Goal: Task Accomplishment & Management: Use online tool/utility

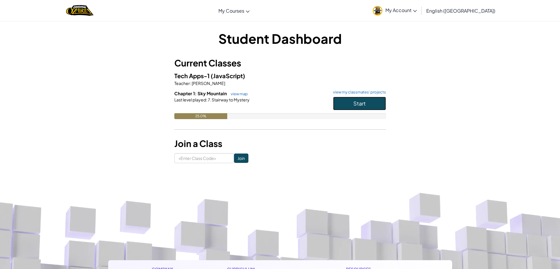
click at [345, 106] on button "Start" at bounding box center [359, 104] width 53 height 14
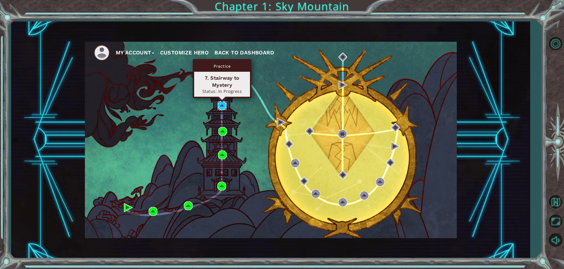
click at [220, 107] on img at bounding box center [222, 105] width 9 height 9
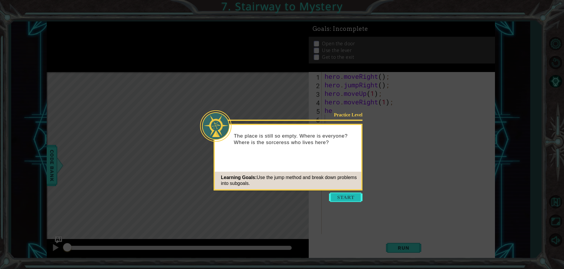
click at [351, 197] on button "Start" at bounding box center [345, 196] width 33 height 9
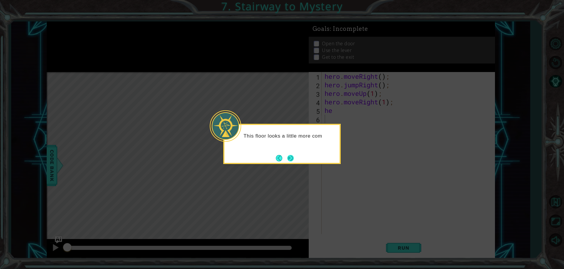
click at [291, 155] on button "Next" at bounding box center [290, 158] width 6 height 6
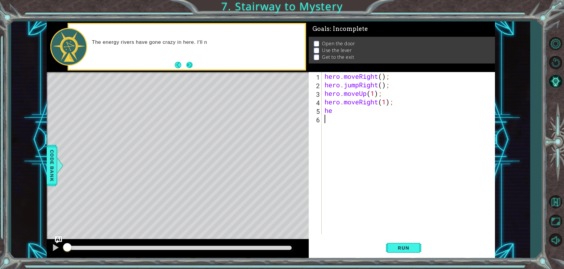
click at [189, 66] on button "Next" at bounding box center [189, 65] width 6 height 6
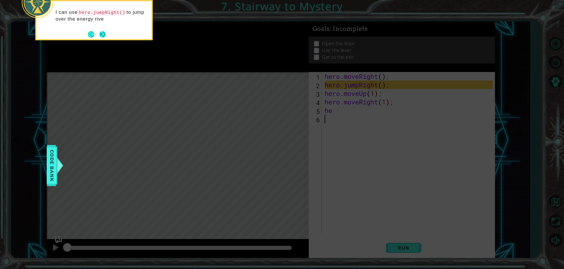
click at [106, 36] on button "Next" at bounding box center [102, 34] width 6 height 6
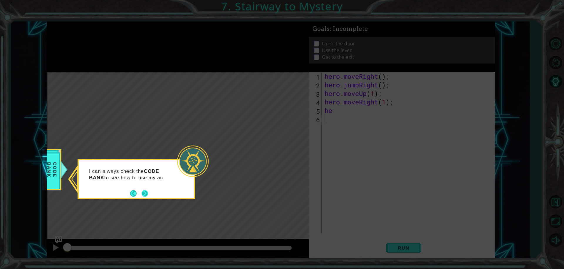
click at [144, 196] on button "Next" at bounding box center [145, 193] width 6 height 6
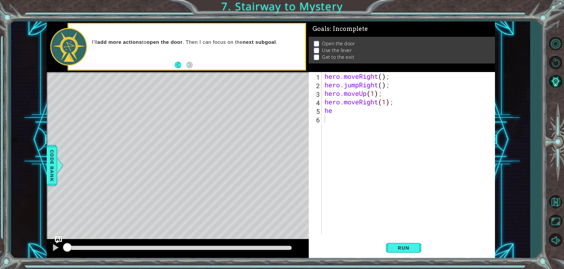
click at [353, 110] on div "hero . moveRight ( ) ; hero . jumpRight ( ) ; hero . moveUp ( 1 ) ; hero . move…" at bounding box center [409, 161] width 173 height 179
type textarea "hero.use("door");"
click at [400, 251] on button "Run" at bounding box center [403, 247] width 35 height 19
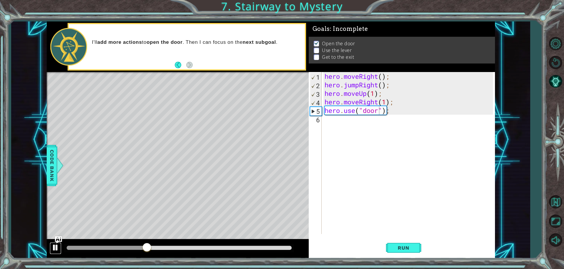
click at [54, 249] on div at bounding box center [56, 248] width 8 height 8
click at [356, 128] on div "hero . moveRight ( ) ; hero . jumpRight ( ) ; hero . moveUp ( 1 ) ; hero . move…" at bounding box center [409, 161] width 173 height 179
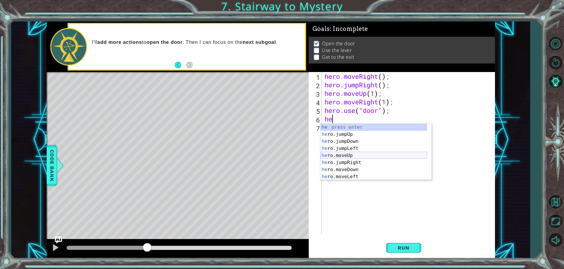
click at [370, 156] on div "he press enter he ro.jumpUp press enter he ro.jumpDown press enter he ro.jumpLe…" at bounding box center [374, 159] width 107 height 71
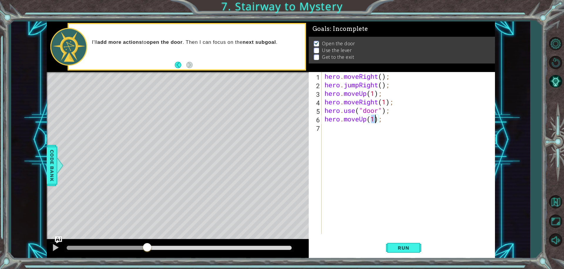
type textarea "hero.moveUp(2);"
click at [332, 129] on div "hero . moveRight ( ) ; hero . jumpRight ( ) ; hero . moveUp ( 1 ) ; hero . move…" at bounding box center [409, 161] width 173 height 179
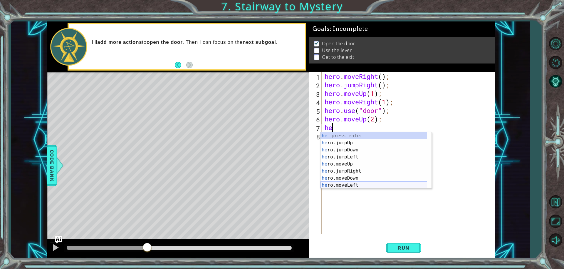
click at [353, 184] on div "he press enter he ro.jumpUp press enter he ro.jumpDown press enter he ro.jumpLe…" at bounding box center [374, 167] width 107 height 71
type textarea "hero.moveLeft(1);"
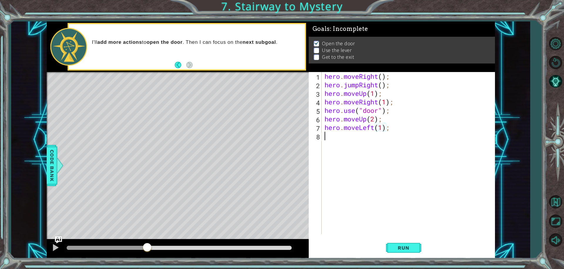
click at [353, 142] on div "hero . moveRight ( ) ; hero . jumpRight ( ) ; hero . moveUp ( 1 ) ; hero . move…" at bounding box center [409, 161] width 173 height 179
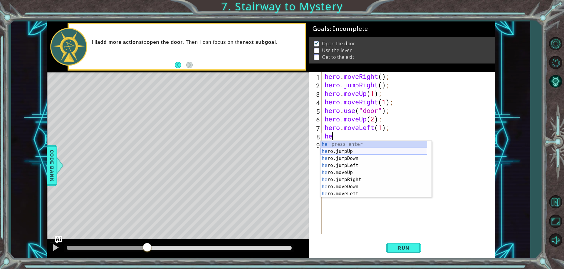
scroll to position [21, 0]
drag, startPoint x: 333, startPoint y: 195, endPoint x: 336, endPoint y: 193, distance: 3.0
click at [333, 195] on div "he ro.jumpLeft press enter he ro.moveUp press enter he ro.jumpRight press enter…" at bounding box center [374, 176] width 107 height 71
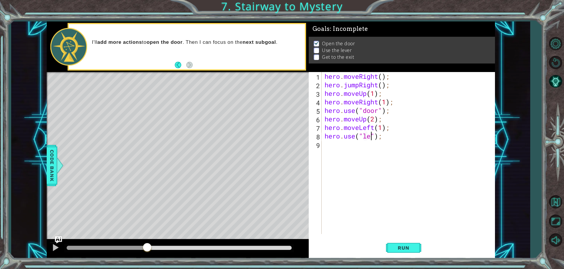
scroll to position [0, 2]
type textarea "hero.use("lever");"
click at [341, 150] on div "hero . moveRight ( ) ; hero . jumpRight ( ) ; hero . moveUp ( 1 ) ; hero . move…" at bounding box center [409, 161] width 173 height 179
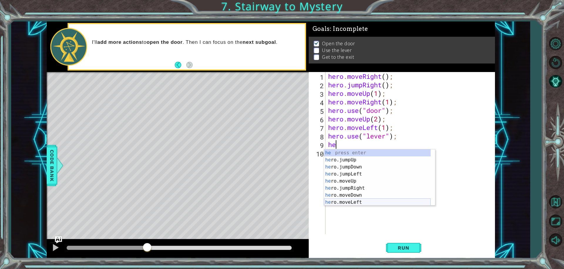
click at [364, 204] on div "he press enter he ro.jumpUp press enter he ro.jumpDown press enter he ro.jumpLe…" at bounding box center [377, 184] width 107 height 71
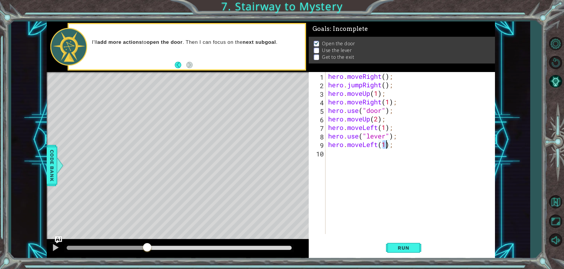
type textarea "hero.moveLeft(2);"
click at [342, 160] on div "hero . moveRight ( ) ; hero . jumpRight ( ) ; hero . moveUp ( 1 ) ; hero . move…" at bounding box center [411, 161] width 169 height 179
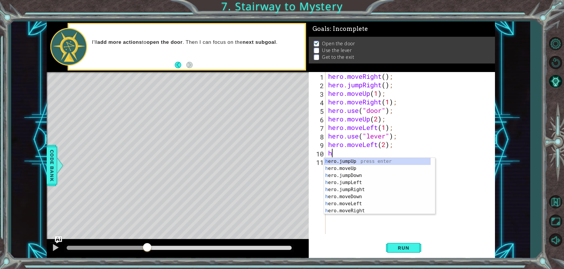
type textarea "he"
click at [363, 166] on div "he press enter he ro.jumpUp press enter he ro.jumpDown press enter he ro.jumpLe…" at bounding box center [377, 193] width 107 height 71
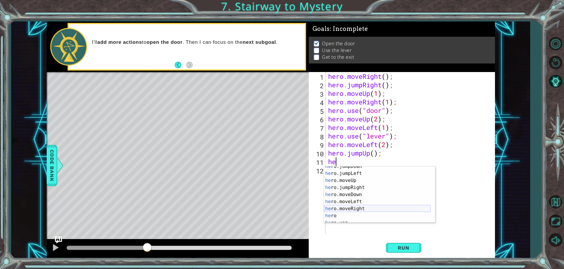
scroll to position [18, 0]
click at [381, 210] on div "he ro.jumpDown press enter he ro.jumpLeft press enter he ro.moveUp press enter …" at bounding box center [377, 198] width 107 height 71
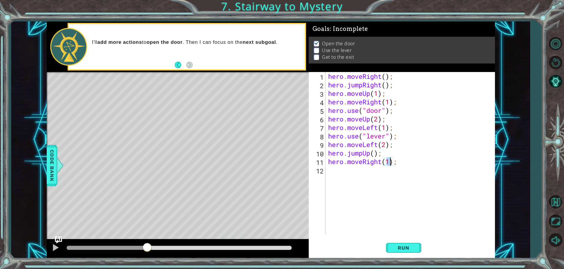
scroll to position [0, 3]
type textarea "hero.moveRight(2);"
click at [412, 245] on span "Run" at bounding box center [403, 248] width 23 height 6
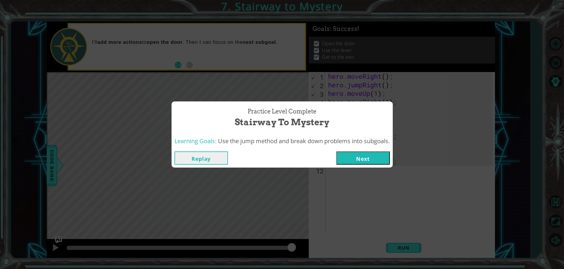
click at [366, 156] on button "Next" at bounding box center [362, 157] width 53 height 13
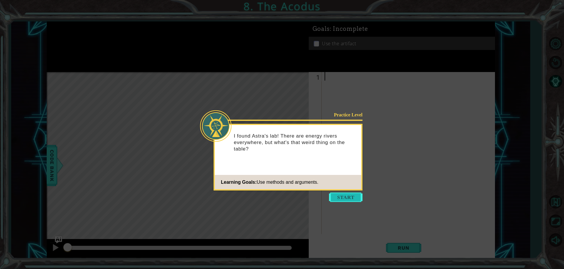
click at [338, 195] on button "Start" at bounding box center [345, 196] width 33 height 9
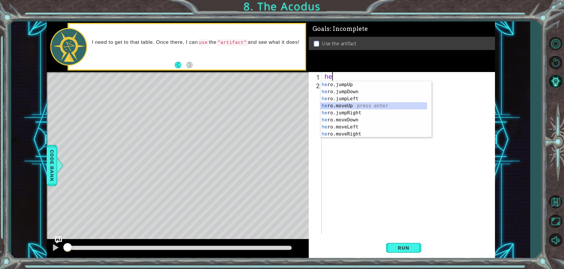
click at [365, 104] on div "he ro.jumpUp press enter he ro.jumpDown press enter he ro.jumpLeft press enter …" at bounding box center [374, 116] width 107 height 71
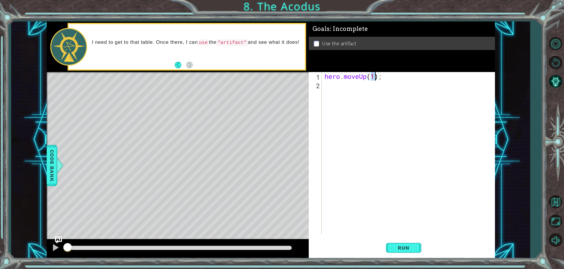
type textarea "hero.moveUp(2);"
click at [340, 84] on div "hero . moveUp ( 2 ) ;" at bounding box center [409, 161] width 173 height 179
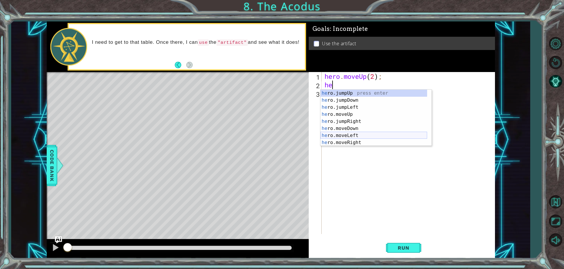
drag, startPoint x: 346, startPoint y: 137, endPoint x: 349, endPoint y: 130, distance: 7.2
click at [347, 137] on div "he ro.jumpUp press enter he ro.jumpDown press enter he ro.jumpLeft press enter …" at bounding box center [374, 125] width 107 height 71
type textarea "hero.moveLeft(1);"
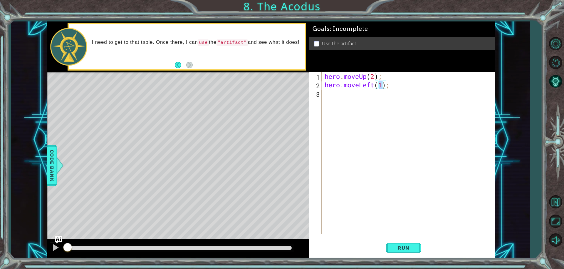
click at [352, 98] on div "hero . moveUp ( 2 ) ; hero . moveLeft ( 1 ) ;" at bounding box center [409, 161] width 173 height 179
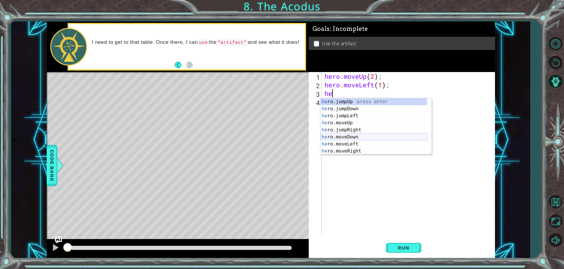
click at [364, 139] on div "he ro.jumpUp press enter he ro.jumpDown press enter he ro.jumpLeft press enter …" at bounding box center [374, 133] width 107 height 71
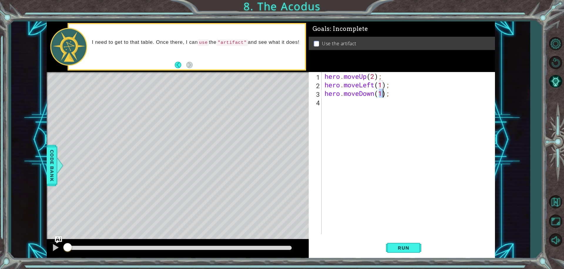
type textarea "hero.moveDown(2);"
click at [336, 107] on div "hero . moveUp ( 2 ) ; hero . moveLeft ( 1 ) ; hero . moveDown ( 2 ) ;" at bounding box center [409, 161] width 173 height 179
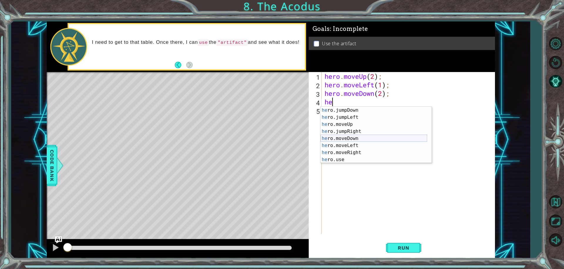
scroll to position [0, 0]
click at [375, 97] on div "hero . moveUp ( 2 ) ; hero . moveLeft ( 1 ) ; hero . moveDown ( 2 ) ; he" at bounding box center [409, 161] width 173 height 179
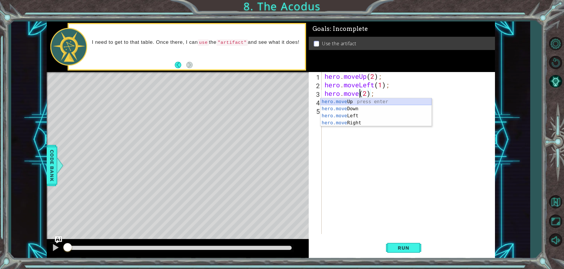
click at [329, 100] on div "hero.move Up press enter hero.move Down press enter hero.move Left press enter …" at bounding box center [376, 119] width 111 height 42
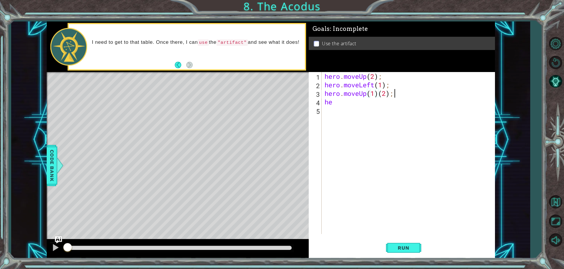
click at [398, 95] on div "hero . moveUp ( 2 ) ; hero . moveLeft ( 1 ) ; hero . moveUp ( 1 ) ( 2 ) ; he" at bounding box center [409, 161] width 173 height 179
click at [353, 101] on div "hero . moveUp ( 2 ) ; hero . moveLeft ( 1 ) ; hero . moveUp ( 1 ) ; he" at bounding box center [409, 161] width 173 height 179
click at [374, 95] on div "hero . moveUp ( 2 ) ; hero . moveLeft ( 1 ) ; hero . moveUp ( 1 ) ; he" at bounding box center [409, 161] width 173 height 179
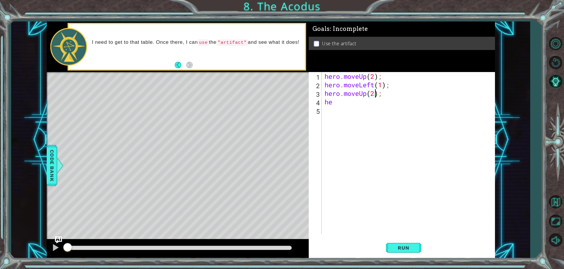
scroll to position [0, 2]
click at [365, 78] on div "hero . moveUp ( 2 ) ; hero . moveLeft ( 1 ) ; hero . moveUp ( 2 ) ; he" at bounding box center [409, 161] width 173 height 179
click at [340, 105] on div "hero . moveDown ( 2 ) ; hero . moveLeft ( 1 ) ; hero . moveUp ( 2 ) ; he" at bounding box center [409, 161] width 173 height 179
click at [375, 79] on div "hero . moveDown ( 2 ) ; hero . moveLeft ( 1 ) ; hero . moveUp ( 2 ) ; he" at bounding box center [409, 161] width 173 height 179
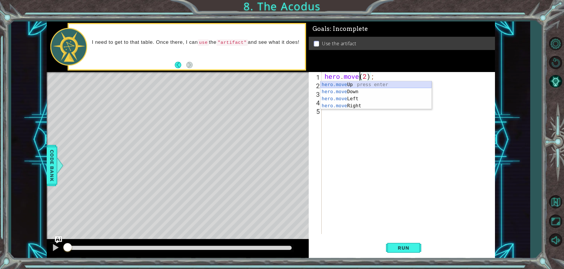
click at [376, 84] on div "hero.move Up press enter hero.move Down press enter hero.move Left press enter …" at bounding box center [376, 102] width 111 height 42
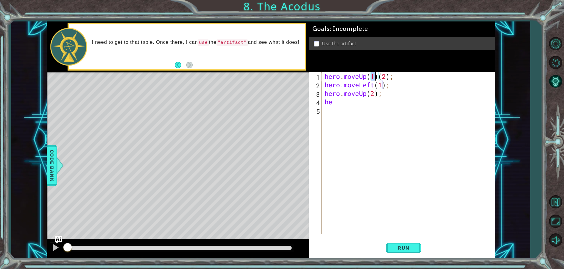
click at [378, 76] on div "hero . moveUp ( 1 ) ( 2 ) ; hero . moveLeft ( 1 ) ; hero . moveUp ( 2 ) ; he" at bounding box center [409, 161] width 173 height 179
click at [368, 96] on div "hero . moveUp ( 2 ) ; hero . moveLeft ( 1 ) ; hero . moveUp ( 2 ) ; he" at bounding box center [409, 161] width 173 height 179
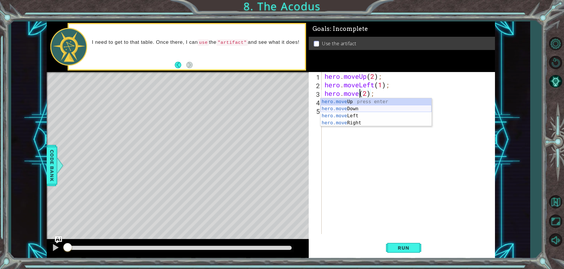
drag, startPoint x: 345, startPoint y: 110, endPoint x: 348, endPoint y: 107, distance: 3.3
click at [345, 109] on div "hero.move Up press enter hero.move Down press enter hero.move Left press enter …" at bounding box center [376, 119] width 111 height 42
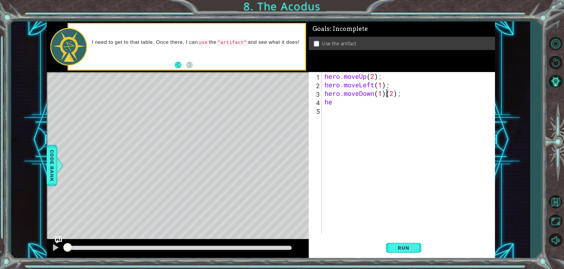
click at [387, 97] on div "hero . moveUp ( 2 ) ; hero . moveLeft ( 1 ) ; hero . moveDown ( 1 ) ( 2 ) ; he" at bounding box center [409, 161] width 173 height 179
type textarea "hero.moveDown(2);"
click at [370, 113] on div "hero . moveUp ( 2 ) ; hero . moveLeft ( 1 ) ; hero . moveDown ( 2 ) ; he" at bounding box center [409, 161] width 173 height 179
click at [346, 105] on div "hero . moveUp ( 2 ) ; hero . moveLeft ( 1 ) ; hero . moveDown ( 2 ) ; he" at bounding box center [409, 161] width 173 height 179
type textarea "her"
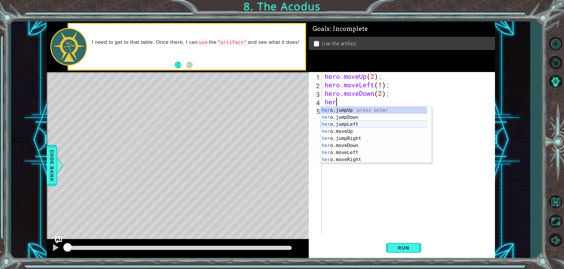
click at [361, 122] on div "her o.jumpUp press enter her o.jumpDown press enter her o.jumpLeft press enter …" at bounding box center [376, 142] width 111 height 71
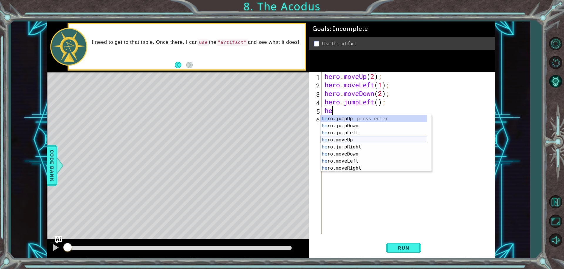
click at [352, 140] on div "he ro.jumpUp press enter he ro.jumpDown press enter he ro.jumpLeft press enter …" at bounding box center [374, 150] width 107 height 71
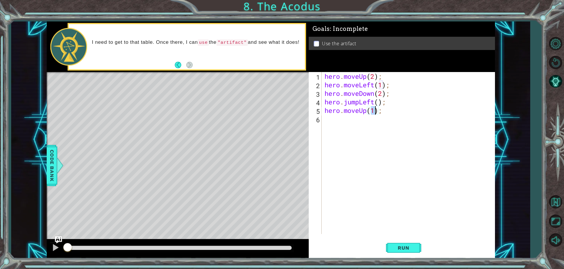
type textarea "hero.moveUp(2);"
click at [331, 119] on div "hero . moveUp ( 2 ) ; hero . moveLeft ( 1 ) ; hero . moveDown ( 2 ) ; hero . ju…" at bounding box center [409, 161] width 173 height 179
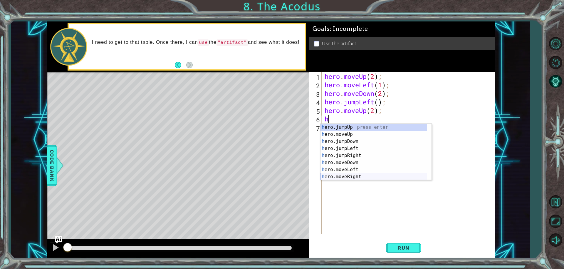
click at [353, 177] on div "h ero.jumpUp press enter h ero.moveUp press enter h ero.jumpDown press enter h …" at bounding box center [374, 159] width 107 height 71
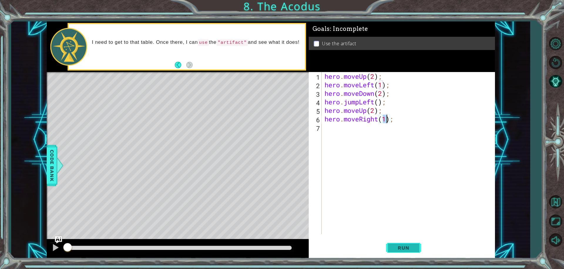
type textarea "hero.moveRight(1);"
click at [408, 250] on span "Run" at bounding box center [403, 248] width 23 height 6
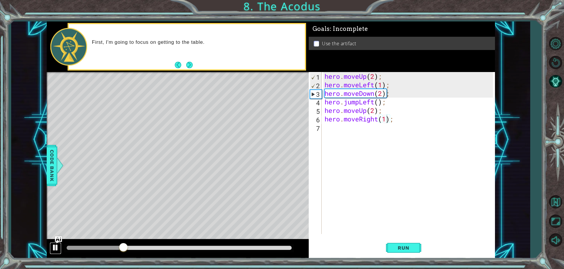
click at [59, 247] on div at bounding box center [56, 248] width 8 height 8
click at [338, 134] on div "hero . moveUp ( 2 ) ; hero . moveLeft ( 1 ) ; hero . moveDown ( 2 ) ; hero . ju…" at bounding box center [409, 161] width 173 height 179
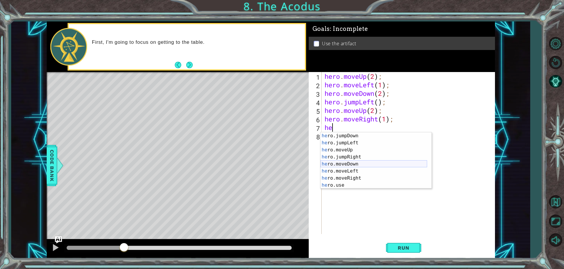
scroll to position [7, 0]
click at [332, 185] on div "he ro.jumpDown press enter he ro.jumpLeft press enter he ro.moveUp press enter …" at bounding box center [374, 167] width 107 height 71
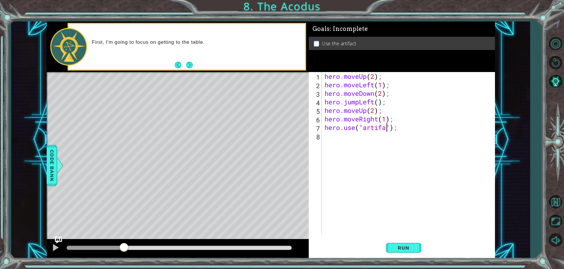
scroll to position [0, 3]
type textarea "hero.use("artifact");"
click at [404, 251] on button "Run" at bounding box center [403, 247] width 35 height 19
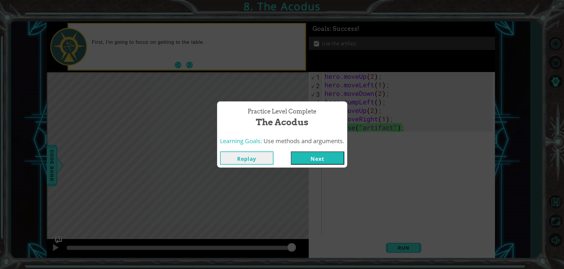
click at [309, 156] on button "Next" at bounding box center [317, 157] width 53 height 13
